Goal: Communication & Community: Answer question/provide support

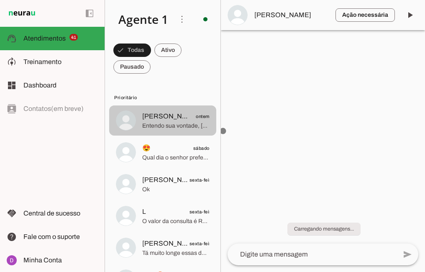
drag, startPoint x: 0, startPoint y: 0, endPoint x: 115, endPoint y: 110, distance: 159.0
click at [115, 110] on md-item "[PERSON_NAME] ontem Entendo sua vontade, [PERSON_NAME], e o Dr. [PERSON_NAME] f…" at bounding box center [162, 120] width 107 height 30
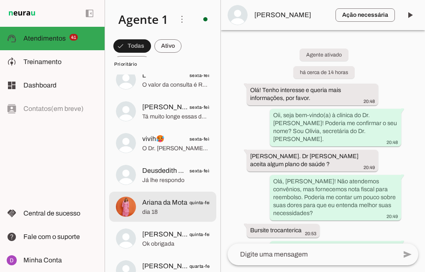
scroll to position [138, 0]
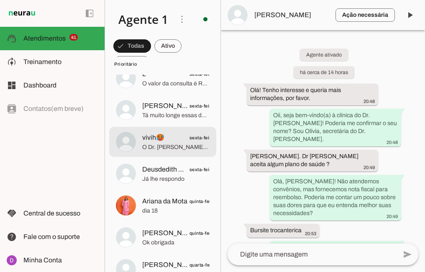
click at [170, 147] on span "O Dr. [PERSON_NAME] poderá detalhar isso na consulta! Posso ajudar a agendar pa…" at bounding box center [175, 147] width 67 height 8
